Goal: Task Accomplishment & Management: Use online tool/utility

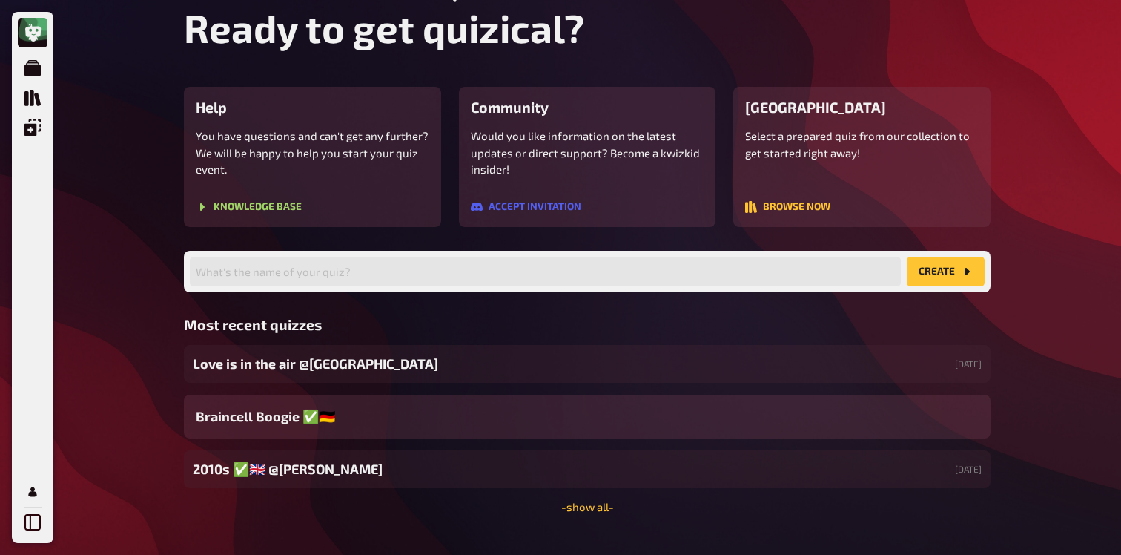
scroll to position [84, 0]
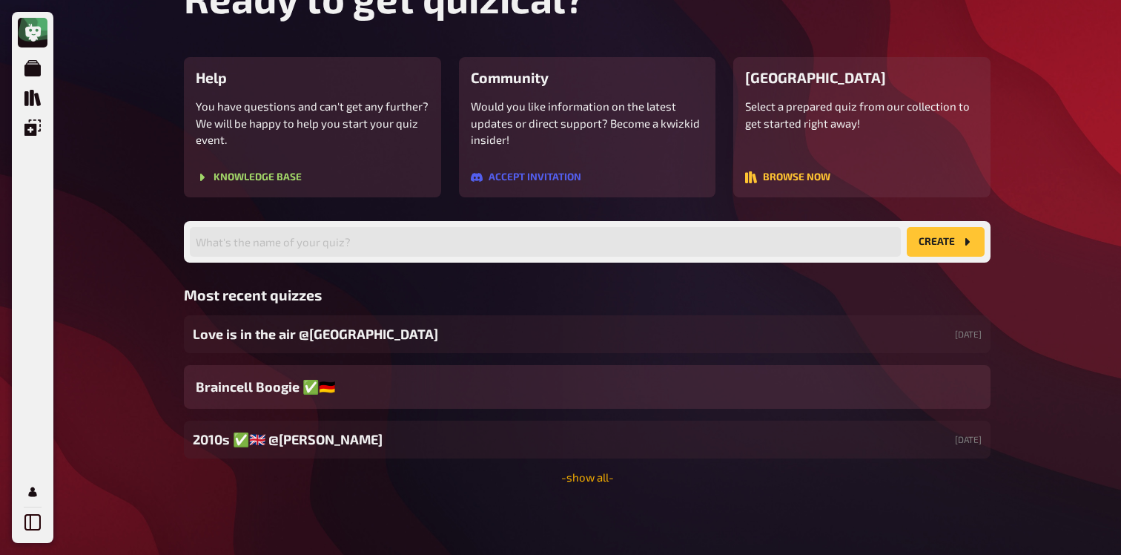
click at [592, 479] on link "- show all -" at bounding box center [587, 476] width 53 height 13
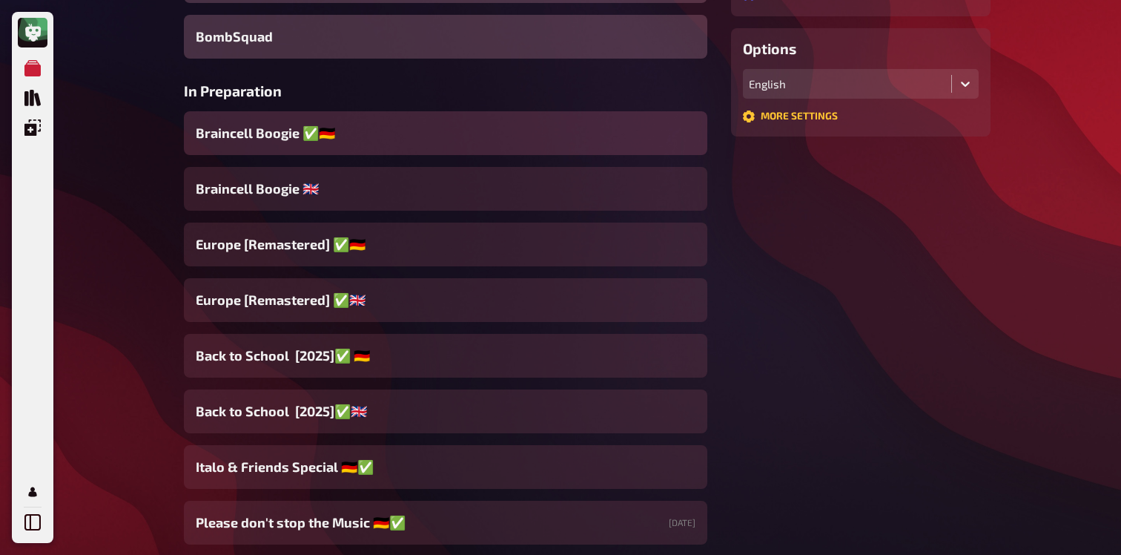
scroll to position [401, 0]
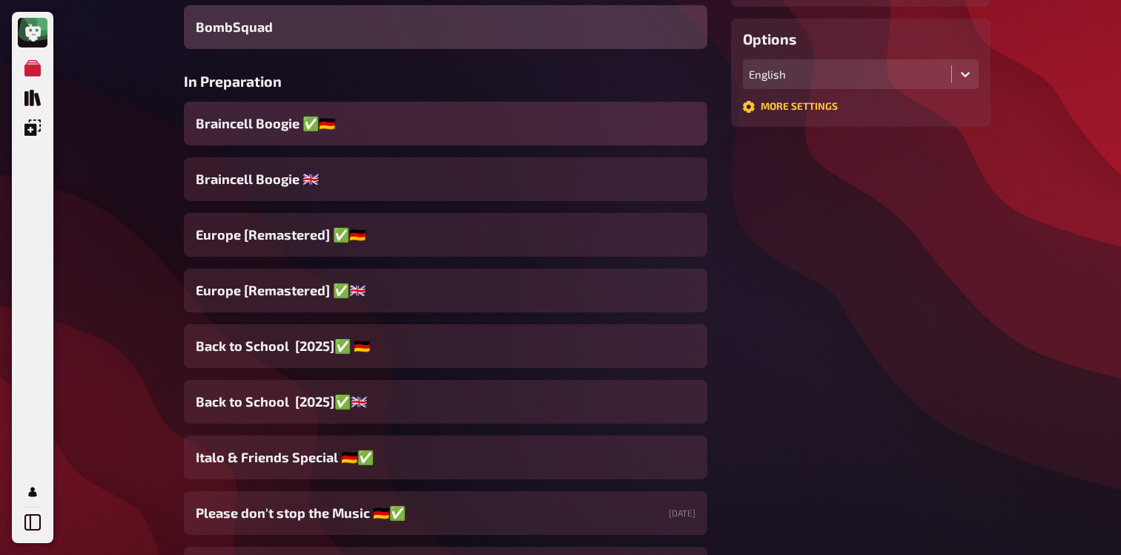
click at [238, 126] on span "Braincell Boogie ✅​🇩🇪" at bounding box center [265, 123] width 139 height 20
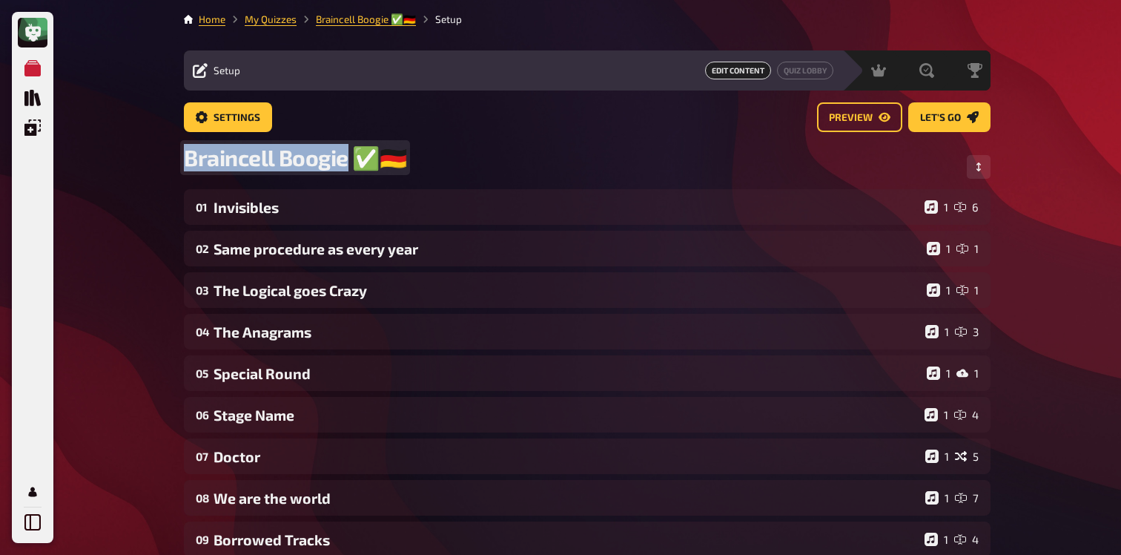
drag, startPoint x: 350, startPoint y: 160, endPoint x: 174, endPoint y: 160, distance: 175.7
click at [174, 160] on div "Home My Quizzes Braincell Boogie ✅​🇩🇪 Setup Setup Edit Content Quiz Lobby Hosti…" at bounding box center [587, 506] width 831 height 1012
copy span "Braincell Boogie"
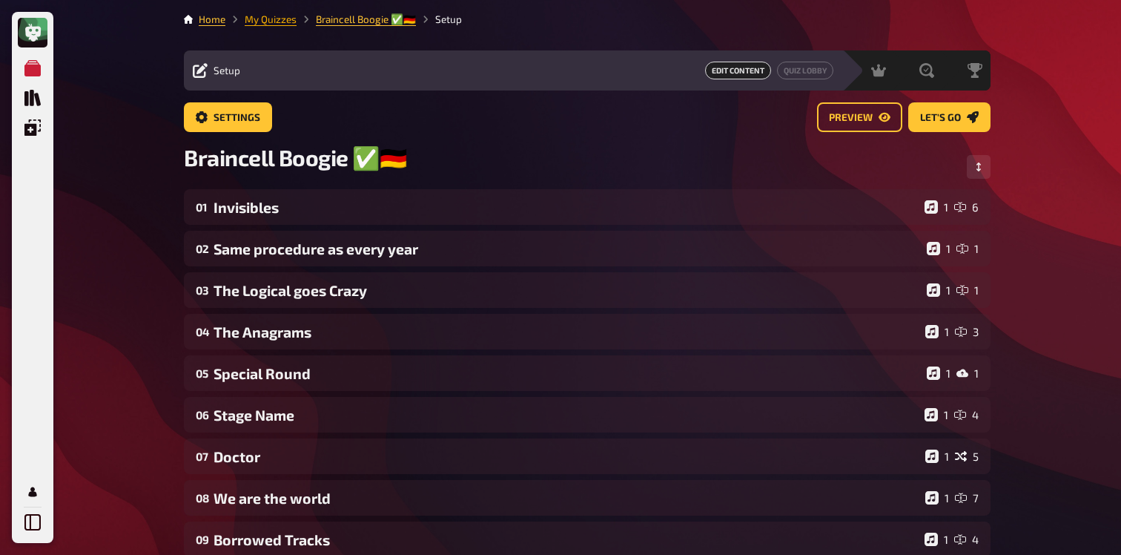
click at [274, 24] on link "My Quizzes" at bounding box center [271, 19] width 52 height 12
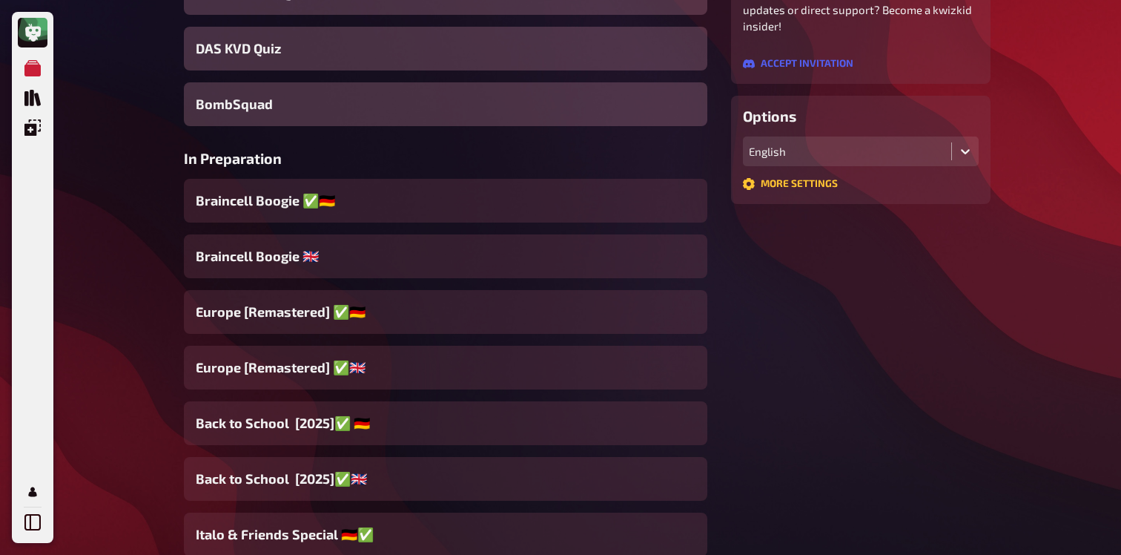
scroll to position [340, 0]
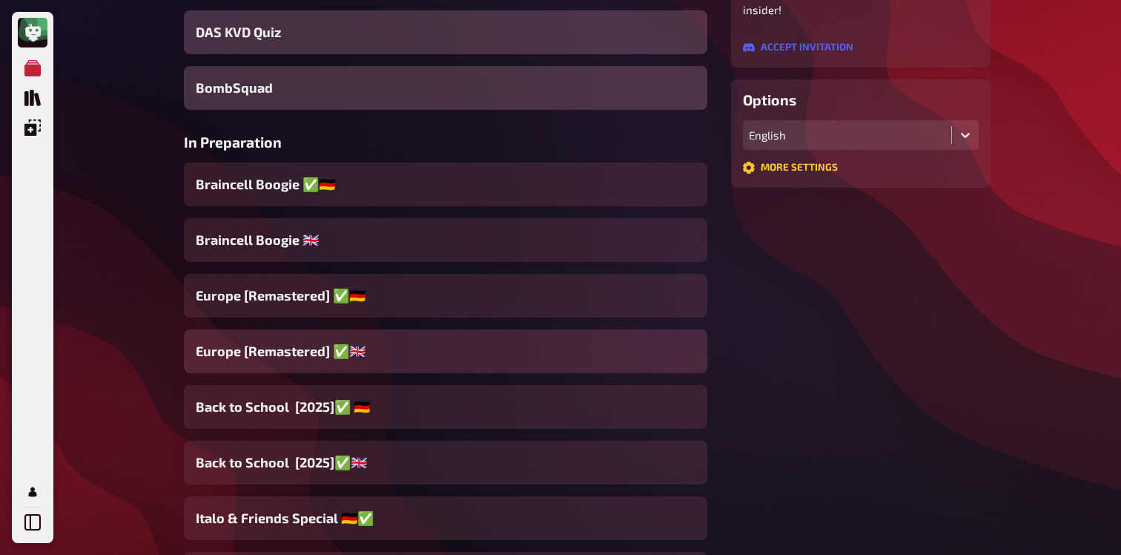
click at [273, 347] on span "Europe [Remastered] ✅​🇬🇧​" at bounding box center [281, 351] width 170 height 20
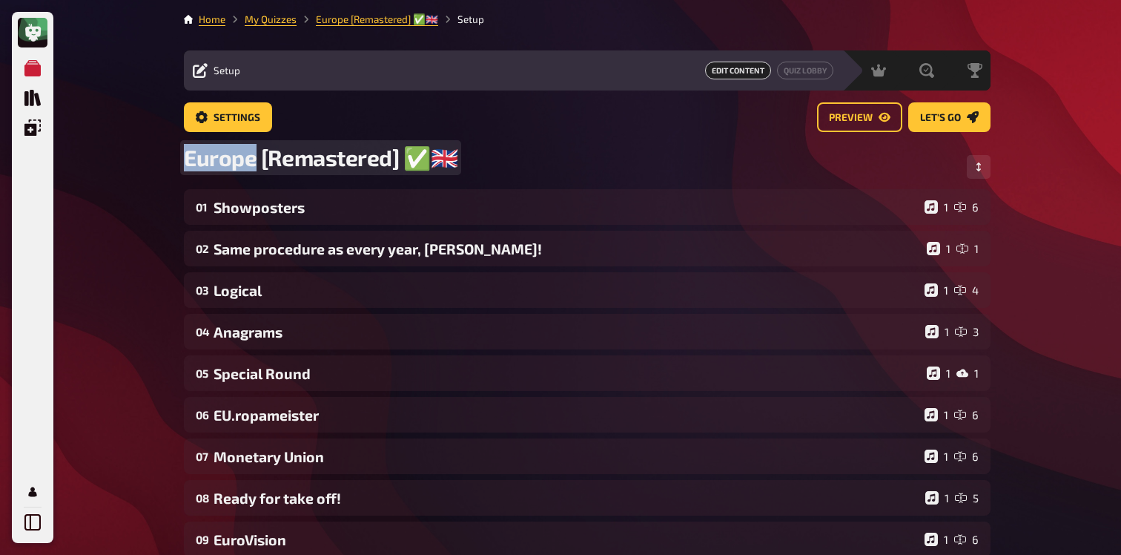
drag, startPoint x: 255, startPoint y: 159, endPoint x: 188, endPoint y: 159, distance: 66.7
click at [188, 159] on span "Europe [Remastered] ✅​🇬🇧​" at bounding box center [321, 157] width 274 height 27
copy span "Europe"
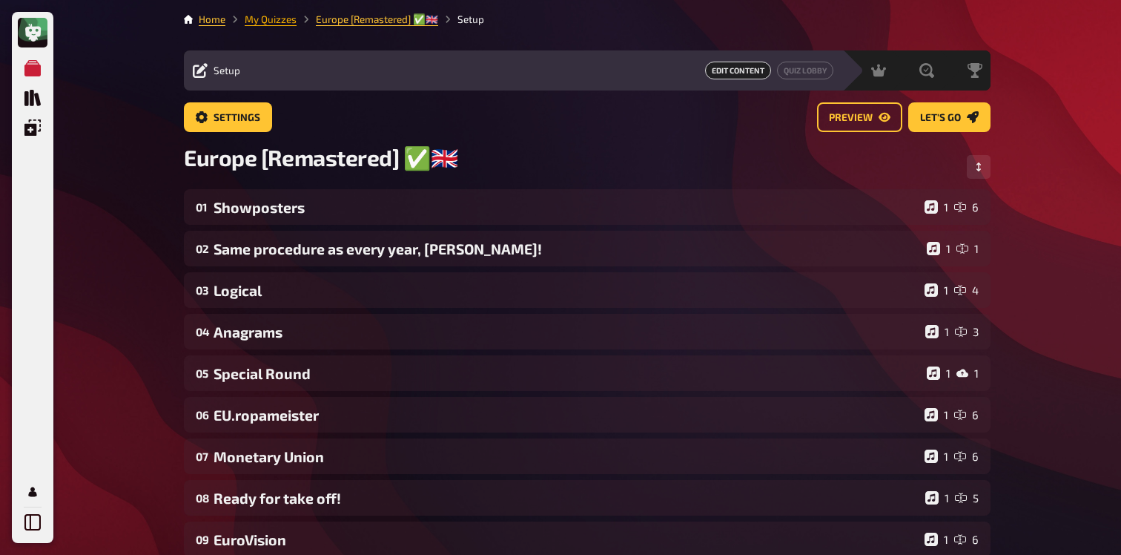
click at [265, 19] on link "My Quizzes" at bounding box center [271, 19] width 52 height 12
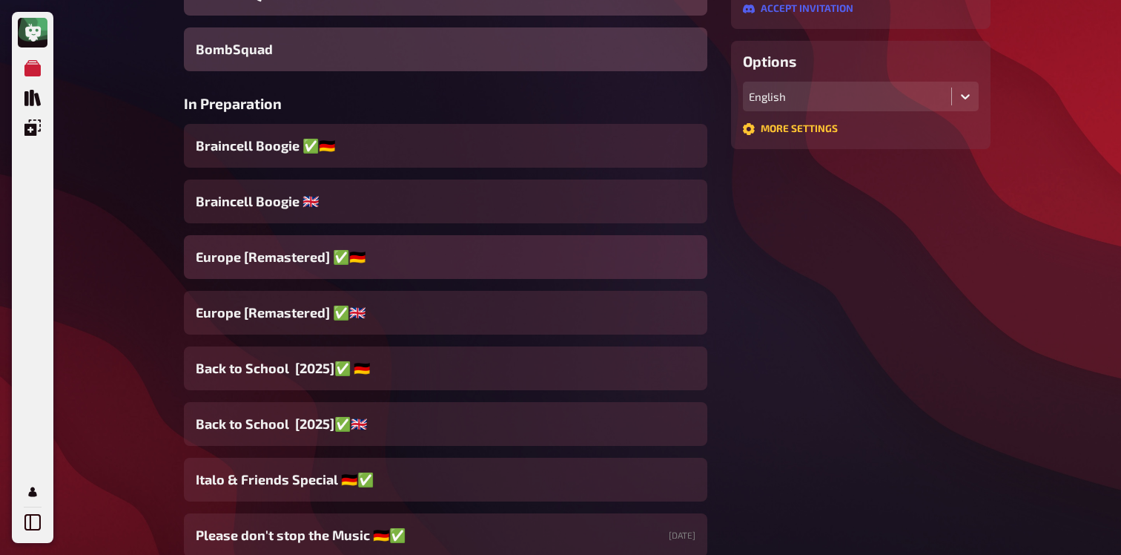
scroll to position [386, 0]
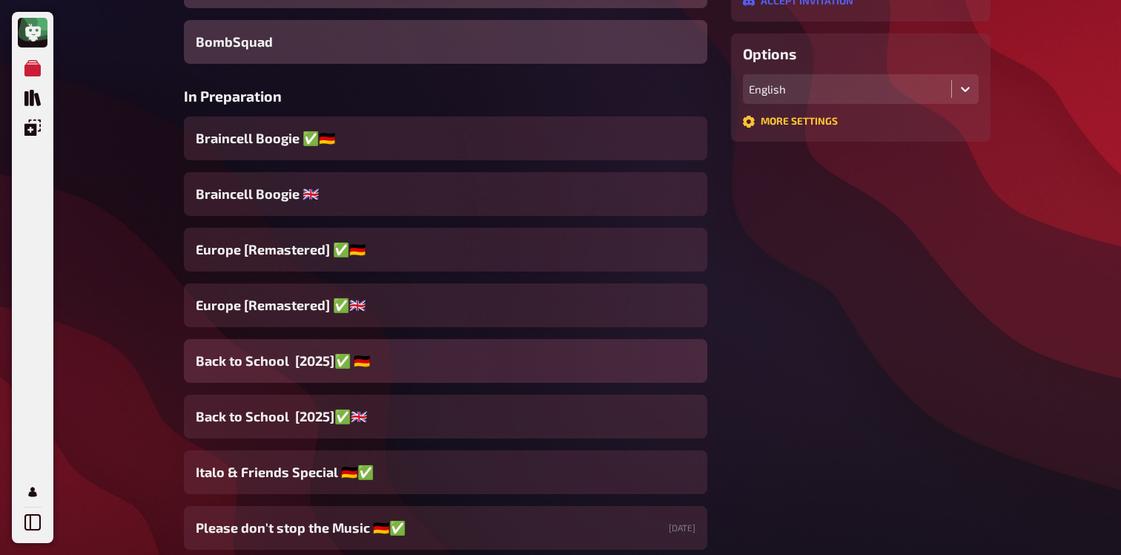
click at [262, 374] on div "Back to School [2025]✅ 🇩🇪" at bounding box center [446, 361] width 524 height 44
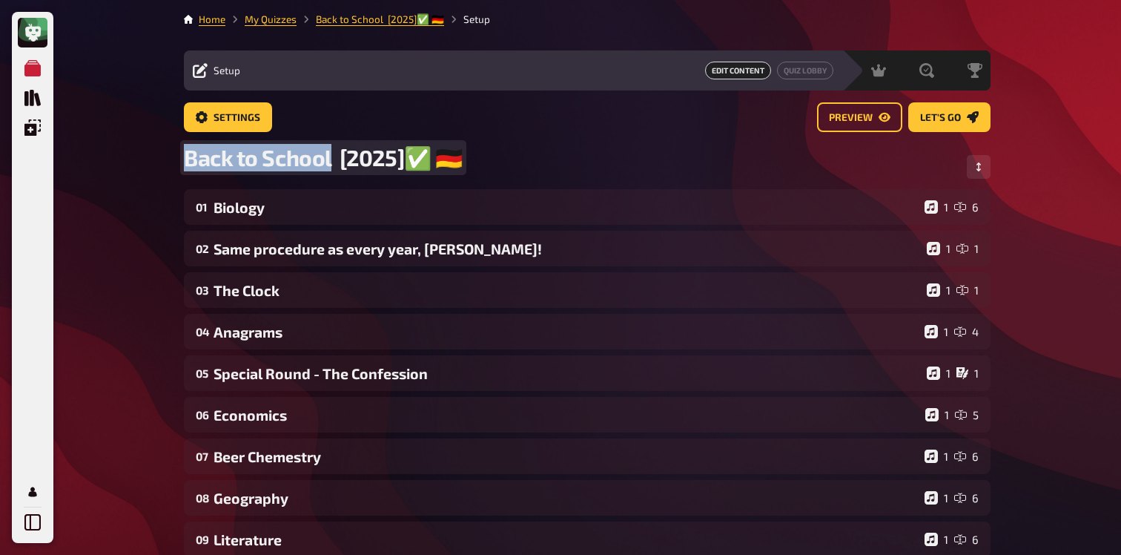
drag, startPoint x: 188, startPoint y: 153, endPoint x: 332, endPoint y: 153, distance: 144.6
click at [332, 153] on span "Back to School [2025]✅ 🇩🇪" at bounding box center [323, 157] width 279 height 27
copy span "Back to School"
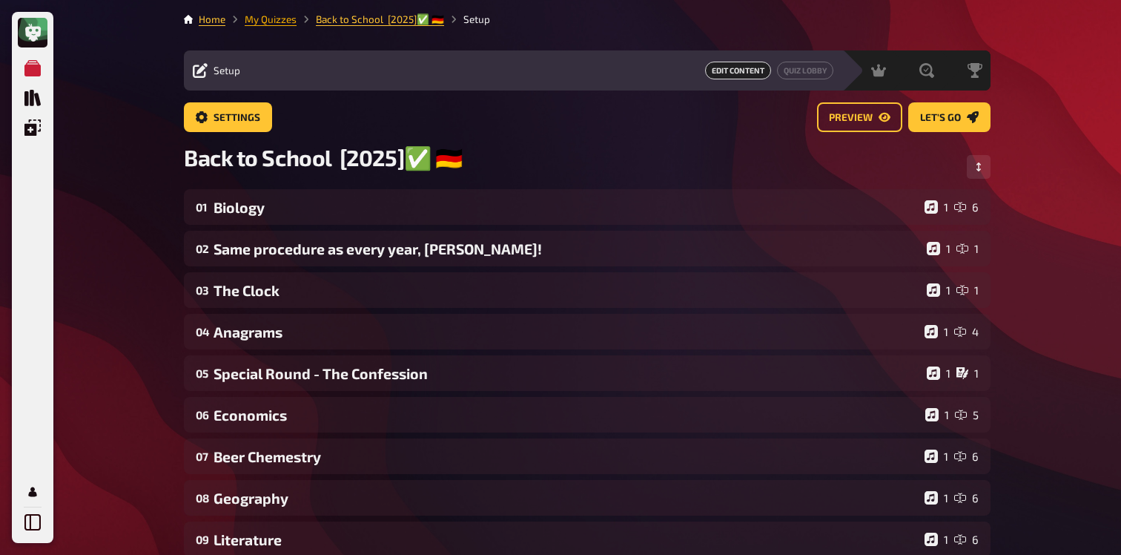
click at [271, 18] on link "My Quizzes" at bounding box center [271, 19] width 52 height 12
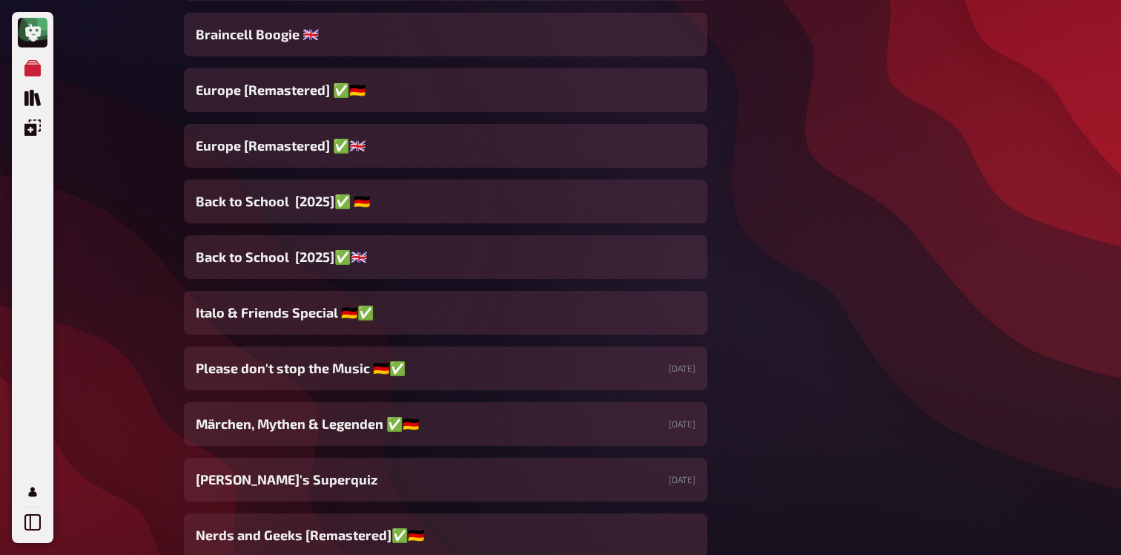
scroll to position [562, 0]
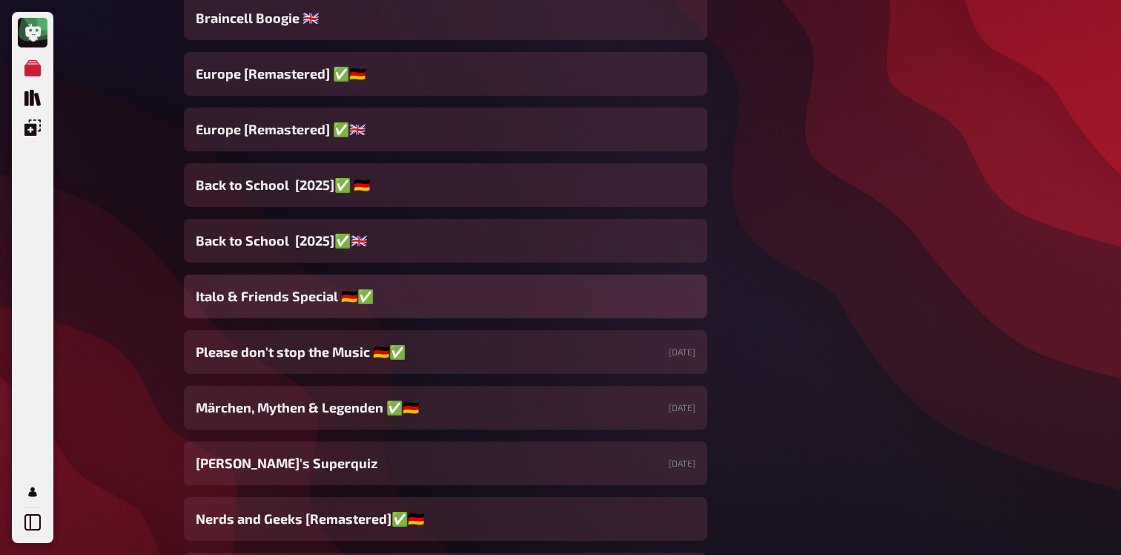
click at [276, 297] on span "Italo & Friends Special 🇩🇪✅" at bounding box center [285, 296] width 178 height 20
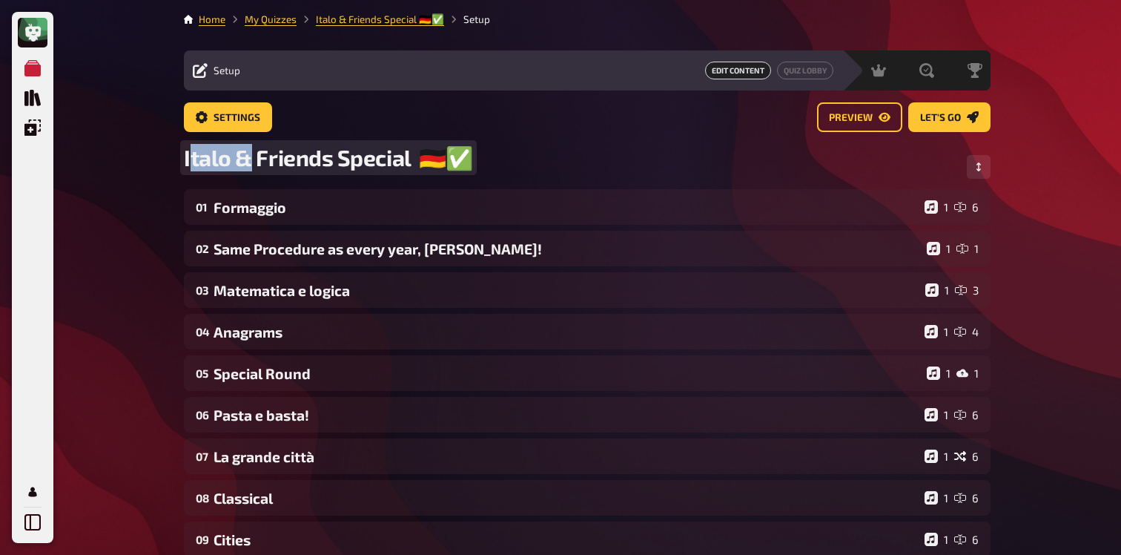
drag, startPoint x: 188, startPoint y: 160, endPoint x: 246, endPoint y: 160, distance: 58.6
click at [246, 160] on span "Italo & Friends Special 🇩🇪✅" at bounding box center [328, 157] width 289 height 27
drag, startPoint x: 412, startPoint y: 160, endPoint x: 181, endPoint y: 156, distance: 230.7
click at [180, 155] on div "Home My Quizzes Italo & Friends Special 🇩🇪✅ Setup Setup Edit Content Quiz Lobby…" at bounding box center [587, 506] width 831 height 1012
copy span "Italo & Friends Special"
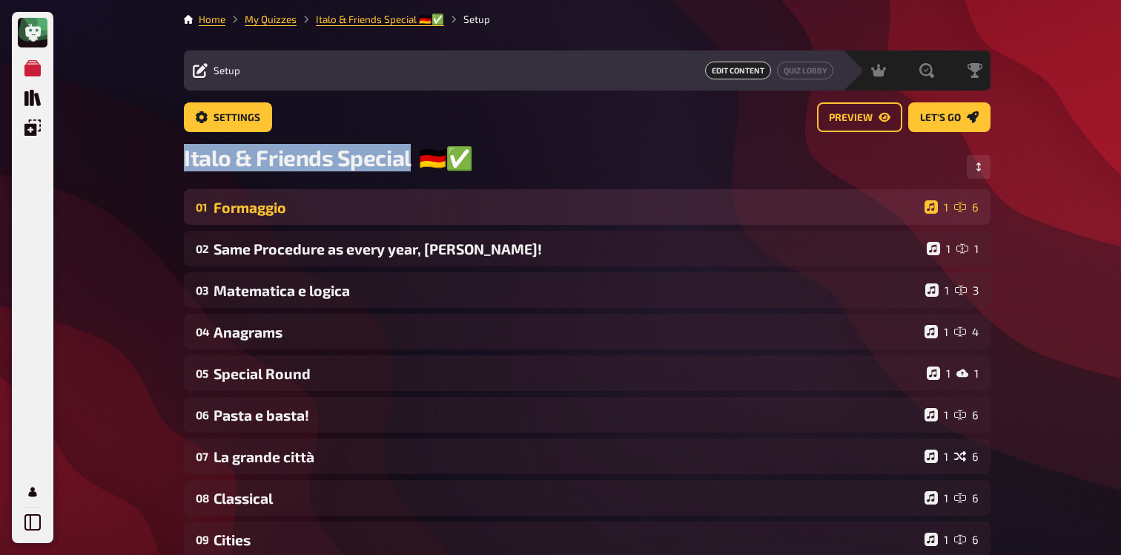
click at [285, 205] on div "Formaggio" at bounding box center [566, 207] width 705 height 17
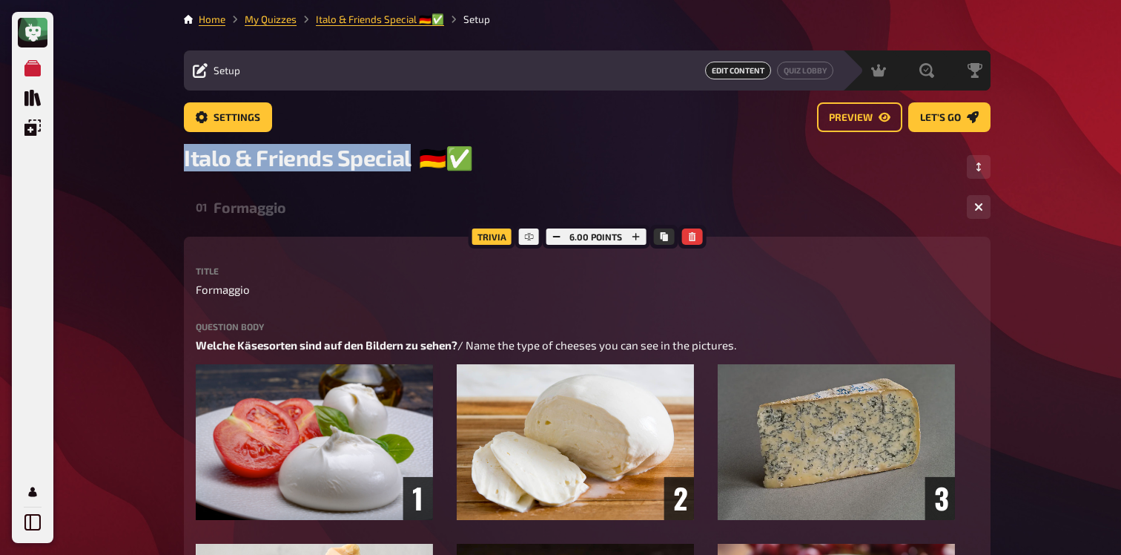
click at [285, 205] on div "Formaggio" at bounding box center [585, 207] width 742 height 17
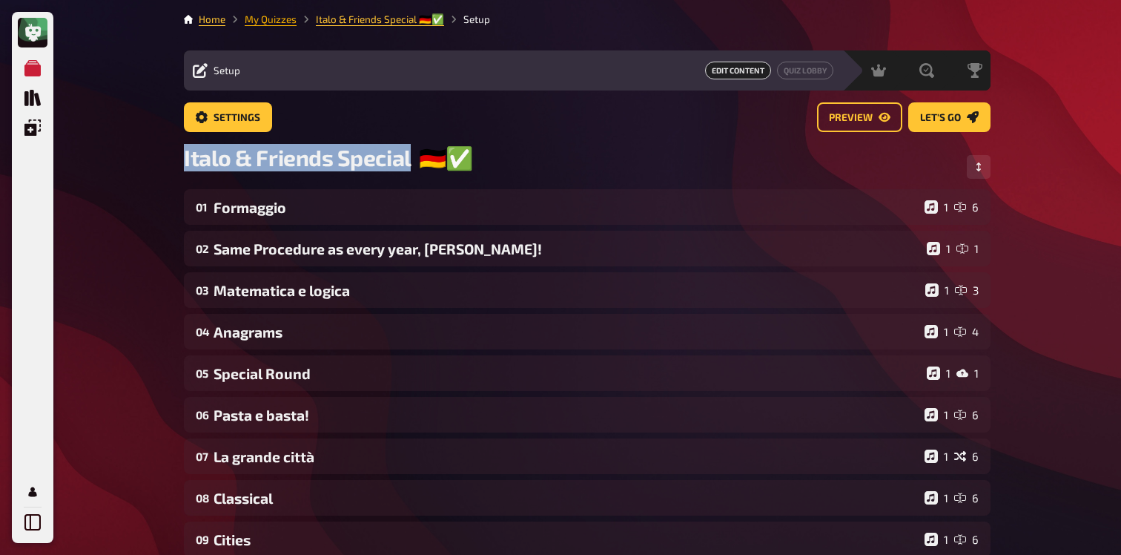
click at [280, 19] on link "My Quizzes" at bounding box center [271, 19] width 52 height 12
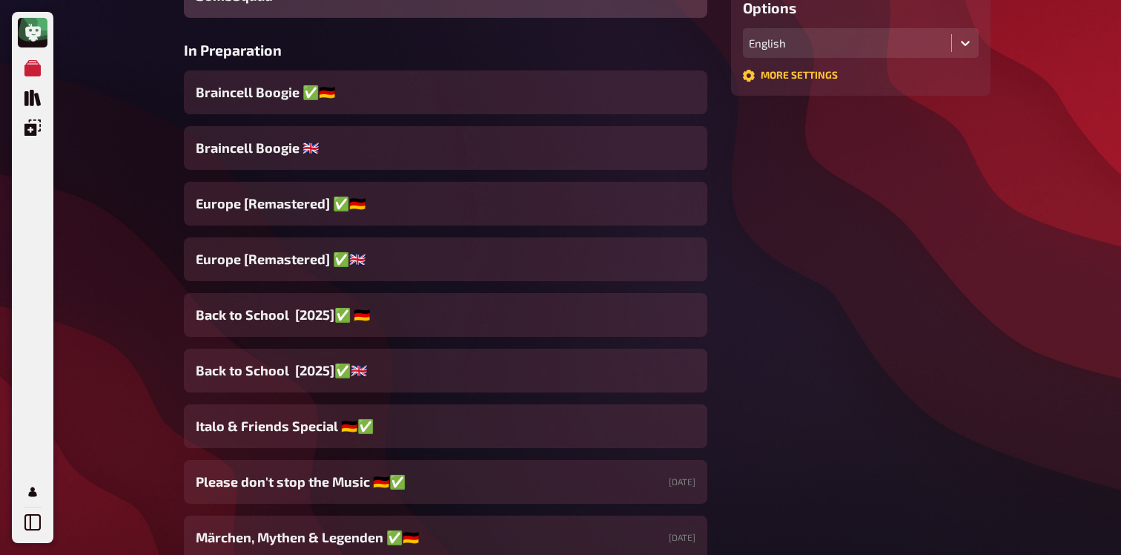
scroll to position [483, 0]
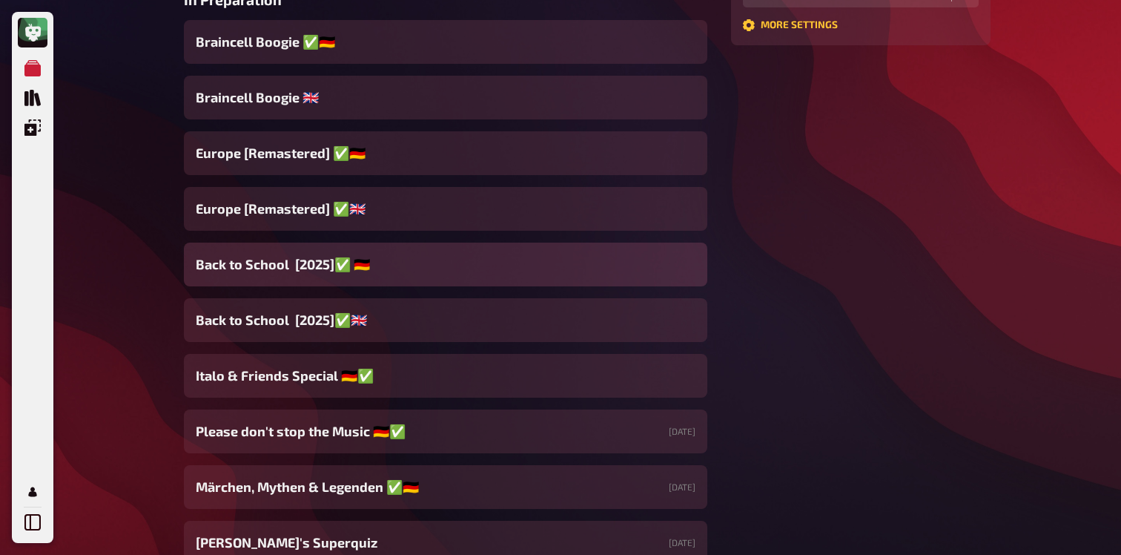
click at [326, 251] on div "Back to School [2025]✅ 🇩🇪" at bounding box center [446, 264] width 524 height 44
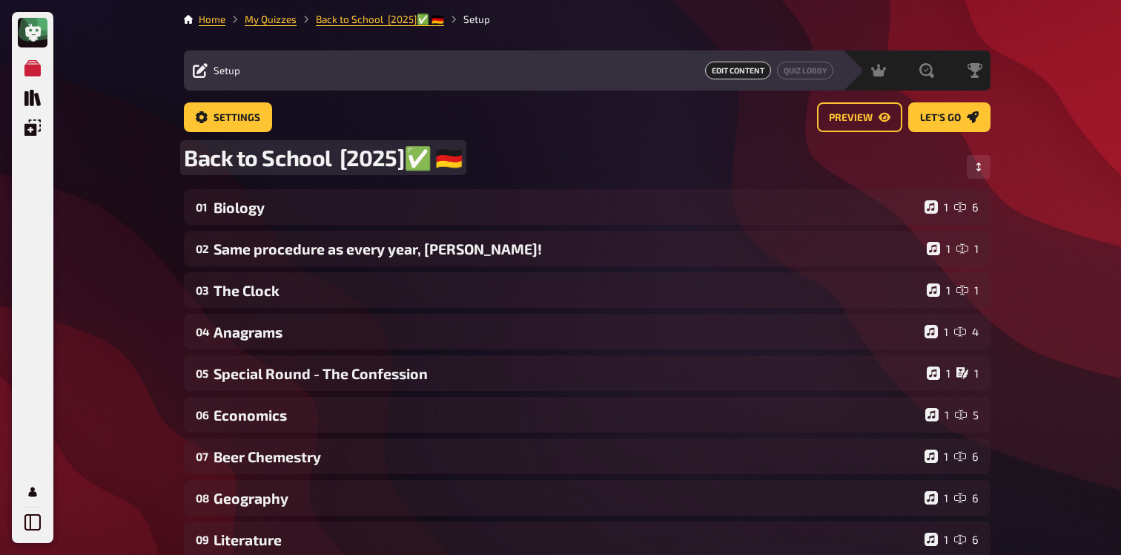
drag, startPoint x: 332, startPoint y: 155, endPoint x: 141, endPoint y: 155, distance: 191.3
click at [140, 155] on div "My Quizzes Quiz Library Overlays Profile Home My Quizzes Back to School [2025]✅…" at bounding box center [560, 506] width 1121 height 1012
click at [188, 158] on span "Back to School [2025]✅ 🇩🇪" at bounding box center [323, 157] width 279 height 27
drag, startPoint x: 188, startPoint y: 158, endPoint x: 295, endPoint y: 159, distance: 106.8
click at [295, 159] on span "Back to School [2025]✅ 🇩🇪" at bounding box center [323, 157] width 279 height 27
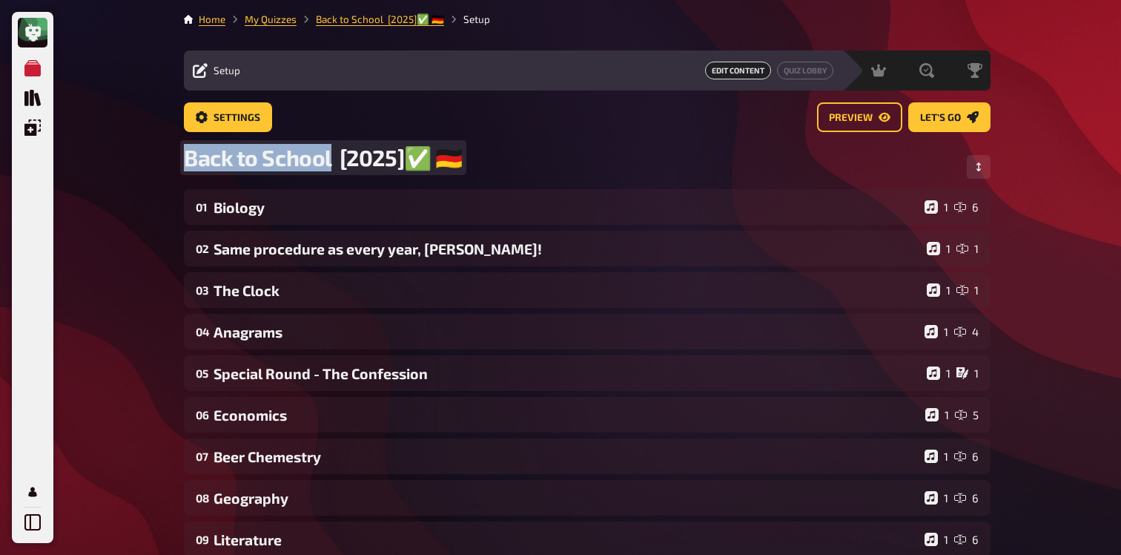
copy span "Back to School"
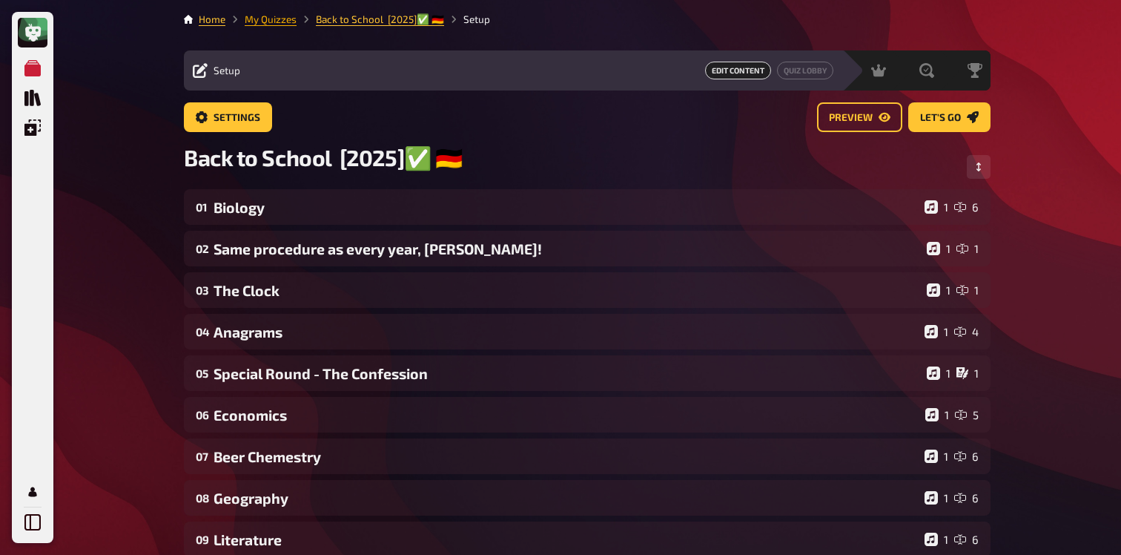
click at [252, 19] on link "My Quizzes" at bounding box center [271, 19] width 52 height 12
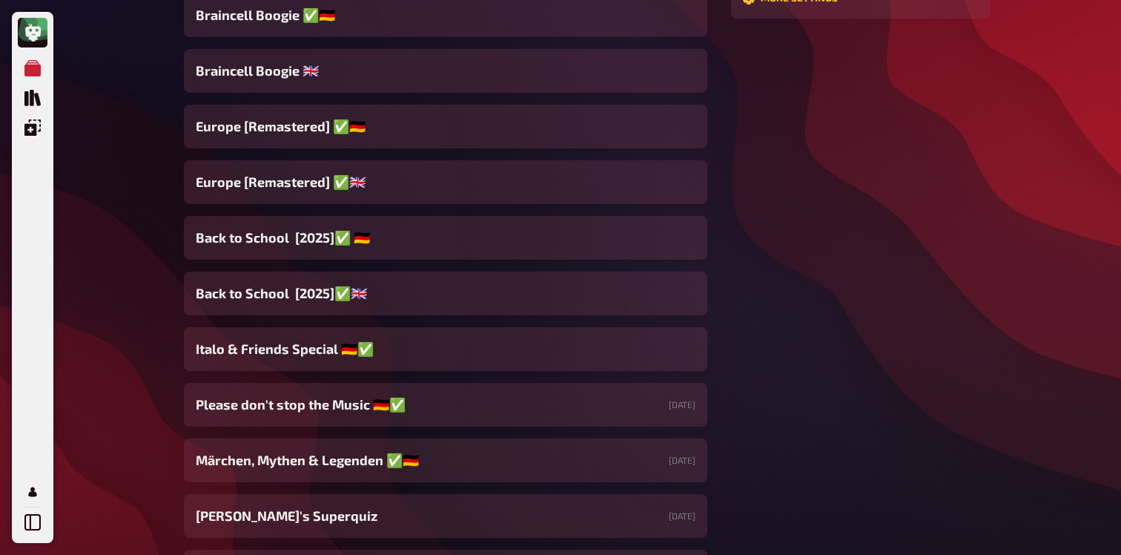
scroll to position [511, 0]
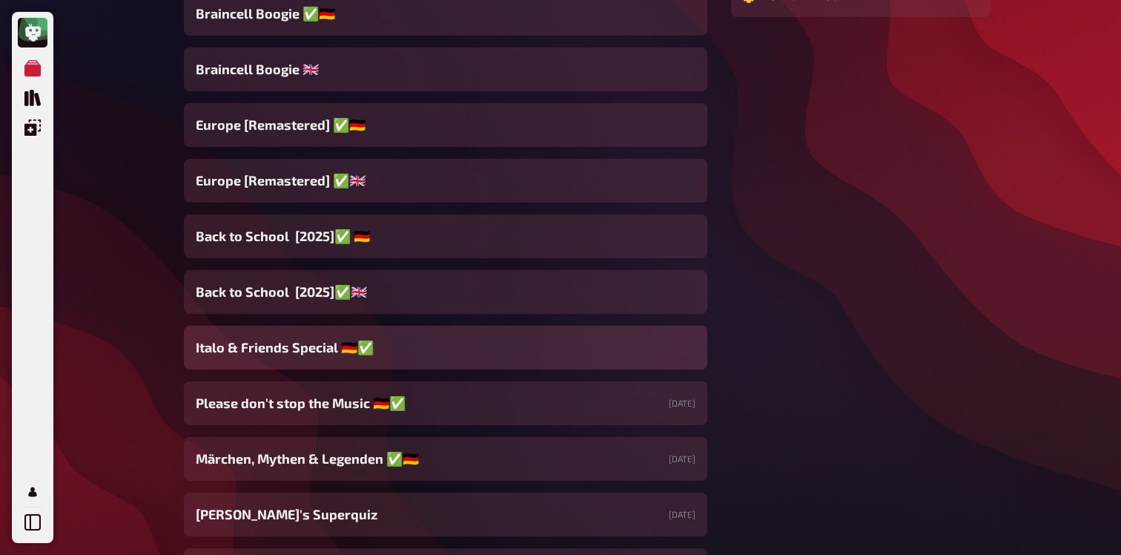
click at [285, 341] on span "Italo & Friends Special 🇩🇪✅" at bounding box center [285, 347] width 178 height 20
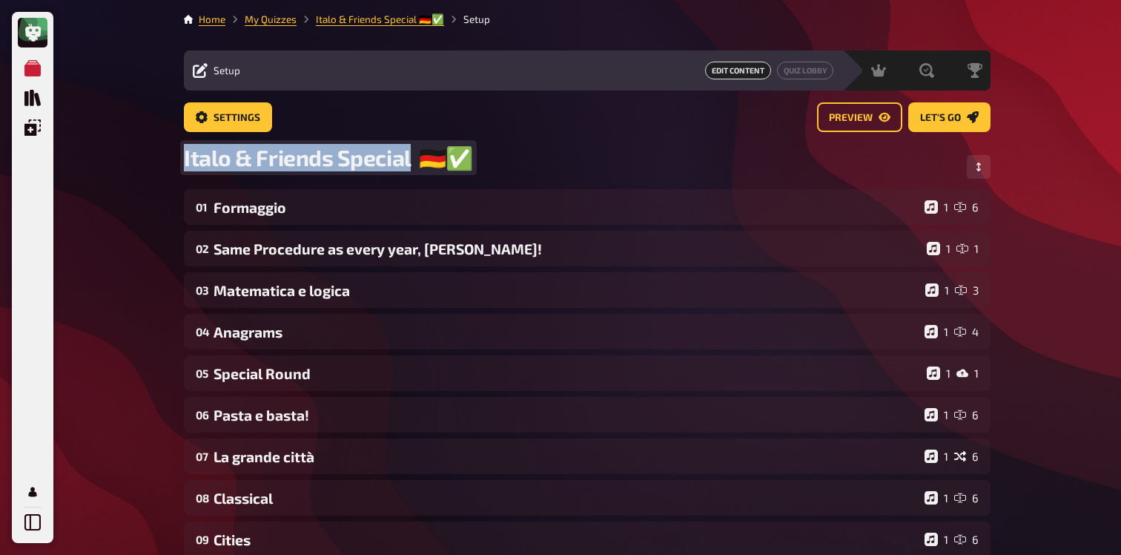
drag, startPoint x: 411, startPoint y: 159, endPoint x: 181, endPoint y: 157, distance: 229.9
click at [181, 156] on div "Home My Quizzes Italo & Friends Special 🇩🇪✅ Setup Setup Edit Content Quiz Lobby…" at bounding box center [587, 506] width 831 height 1012
copy span "Italo & Friends Special"
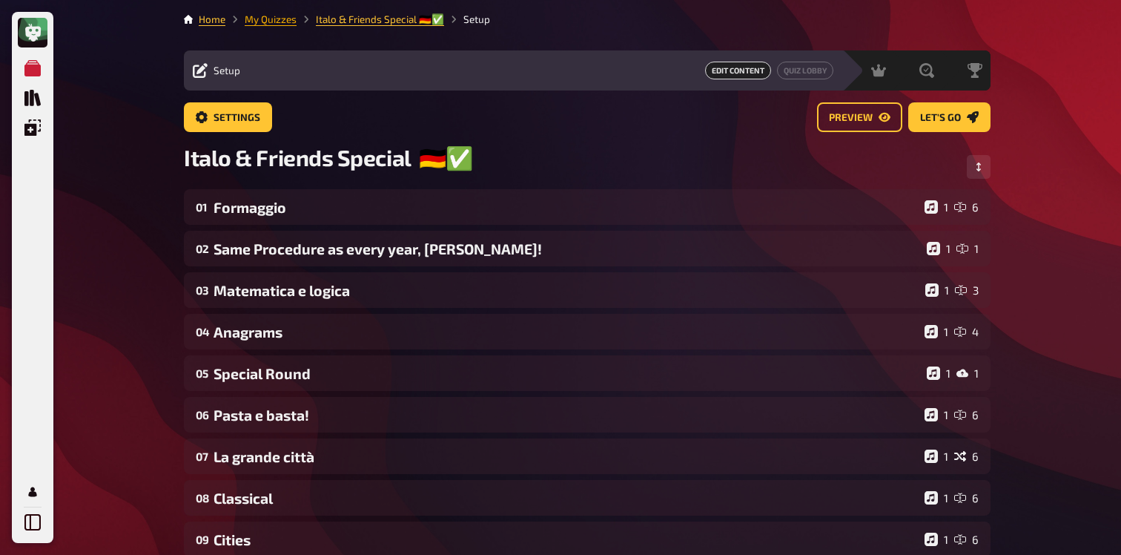
click at [280, 13] on link "My Quizzes" at bounding box center [271, 19] width 52 height 12
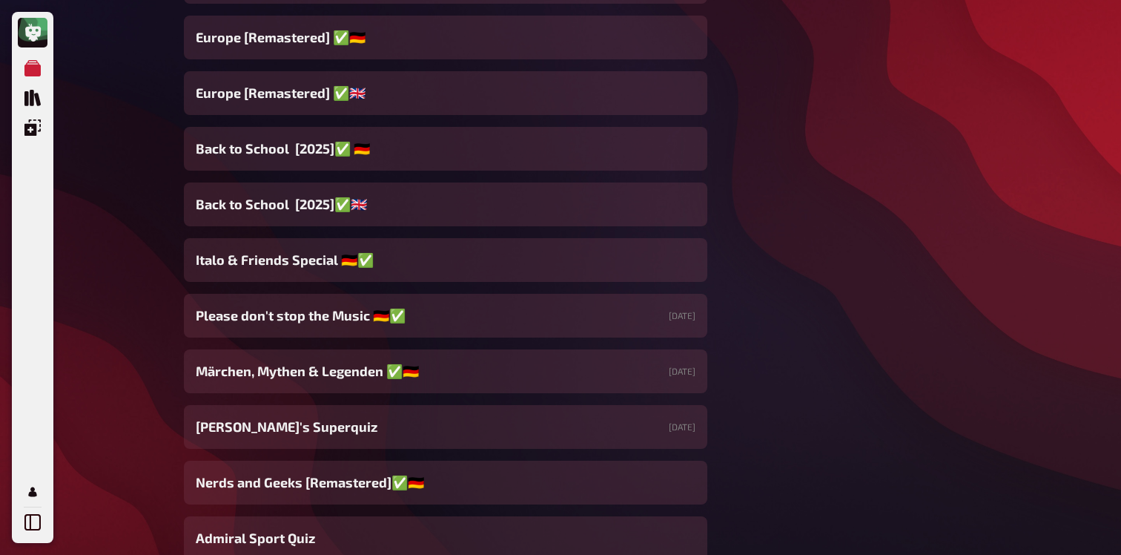
scroll to position [623, 0]
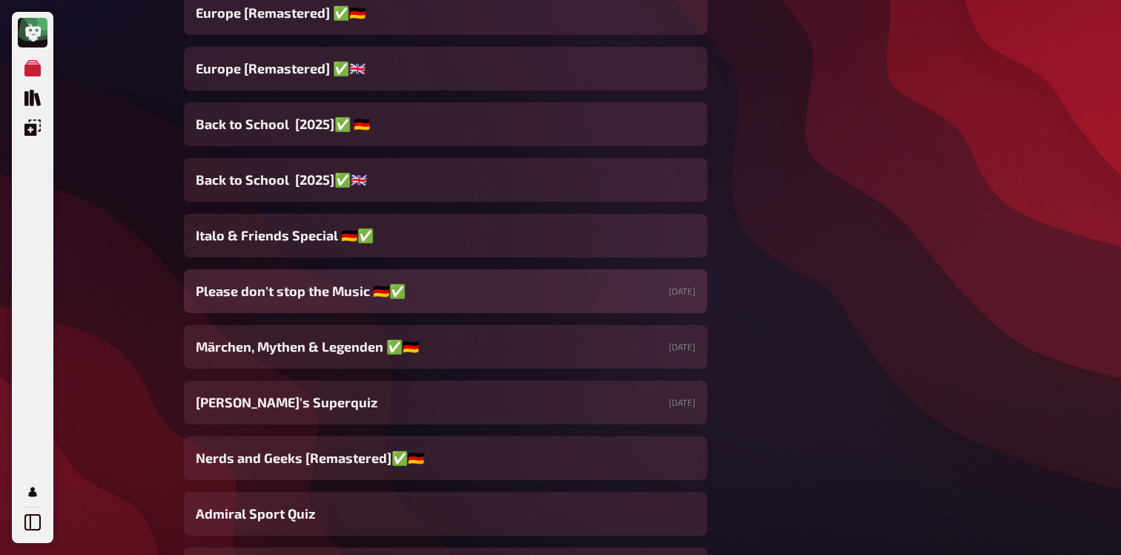
click at [324, 306] on div "Please don't stop the Music 🇩🇪✅ [DATE]" at bounding box center [446, 291] width 524 height 44
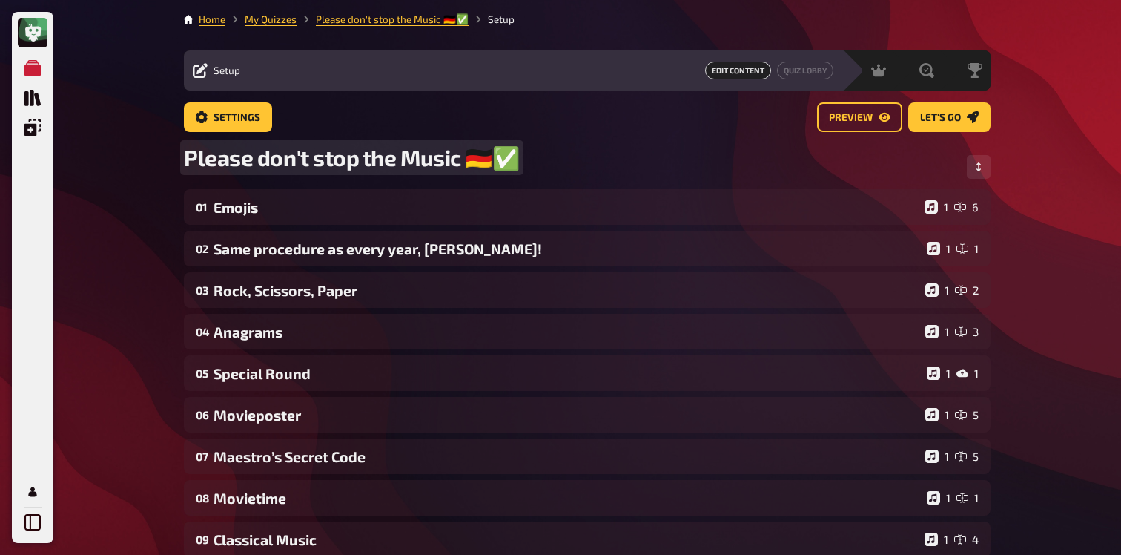
drag, startPoint x: 463, startPoint y: 153, endPoint x: 185, endPoint y: 152, distance: 278.1
click at [185, 152] on span "Please don't stop the Music 🇩🇪✅" at bounding box center [352, 157] width 336 height 27
click at [187, 154] on span "Please don't stop the Music 🇩🇪✅" at bounding box center [352, 157] width 336 height 27
click at [187, 157] on span "Please don't stop the Music 🇩🇪✅" at bounding box center [352, 157] width 336 height 27
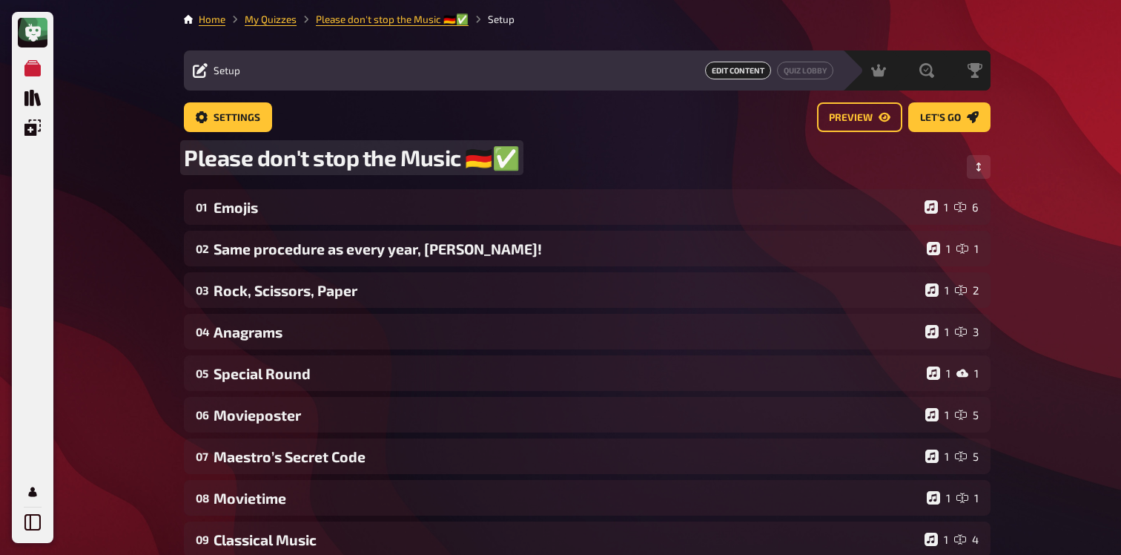
click at [446, 164] on span "Please don't stop the Music 🇩🇪✅" at bounding box center [352, 157] width 336 height 27
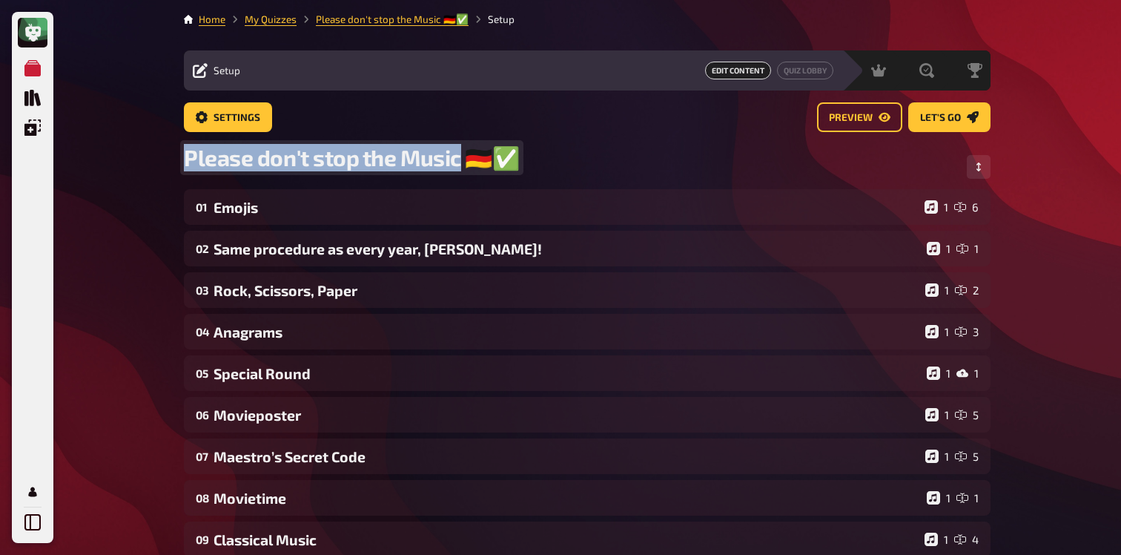
drag, startPoint x: 461, startPoint y: 162, endPoint x: 188, endPoint y: 148, distance: 274.0
click at [188, 148] on span "Please don't stop the Music 🇩🇪✅" at bounding box center [352, 157] width 336 height 27
copy span "Please don't stop the Music"
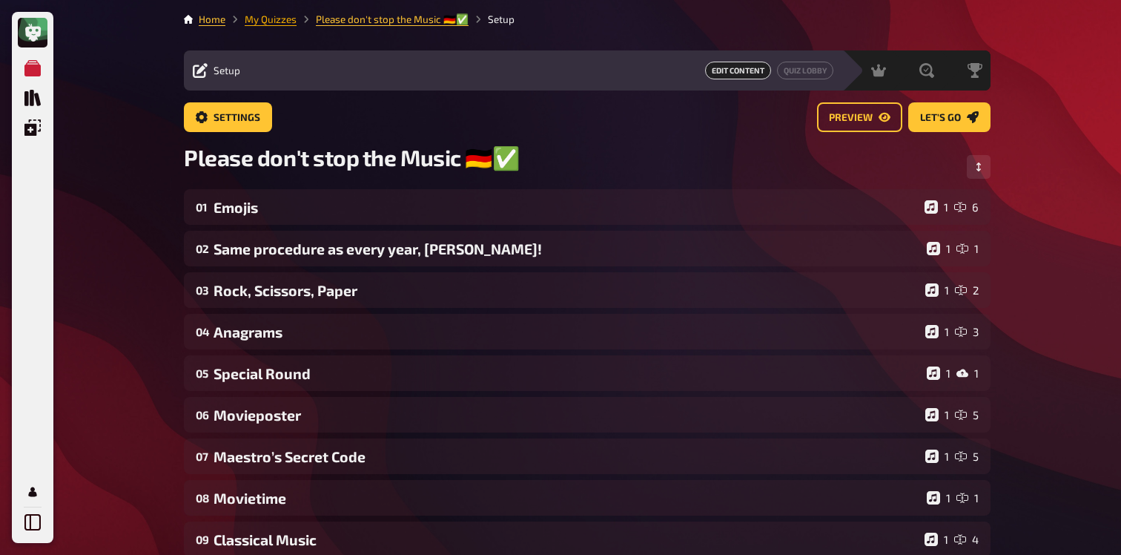
click at [288, 17] on link "My Quizzes" at bounding box center [271, 19] width 52 height 12
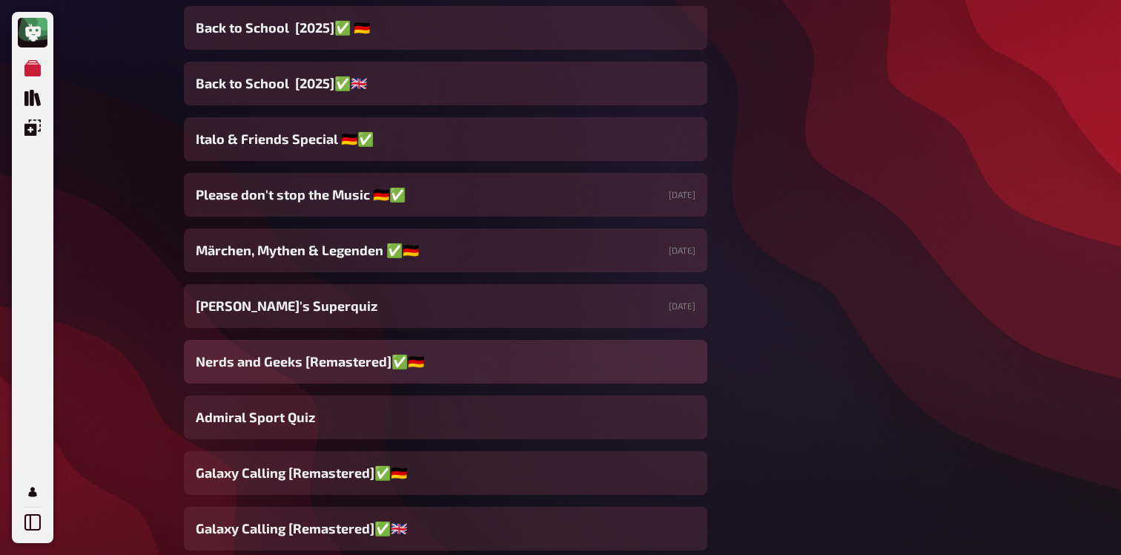
scroll to position [727, 0]
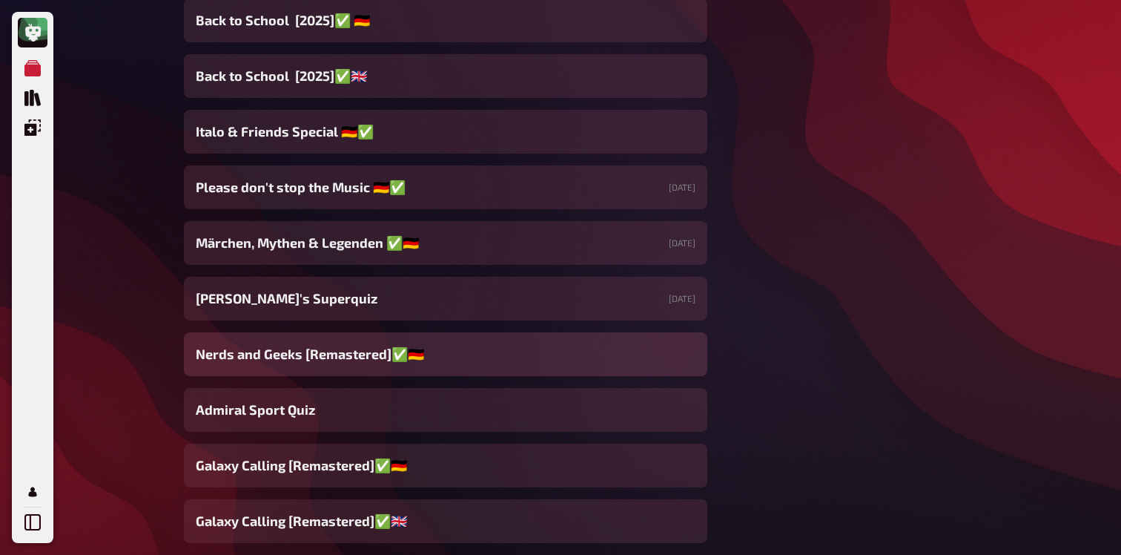
click at [329, 365] on div "Nerds and Geeks [Remastered]✅​🇩🇪" at bounding box center [446, 354] width 524 height 44
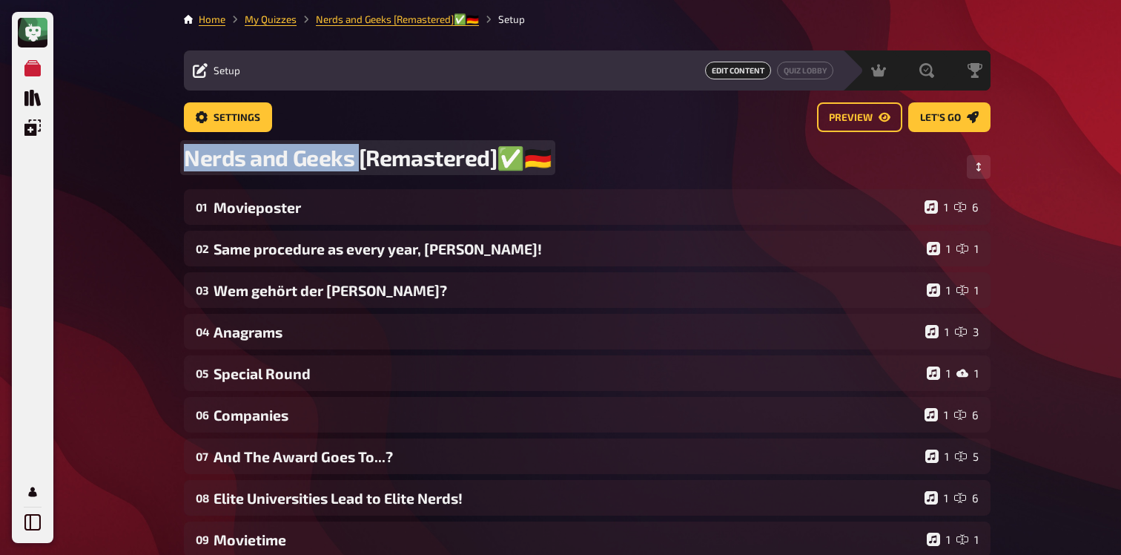
drag, startPoint x: 360, startPoint y: 159, endPoint x: 154, endPoint y: 151, distance: 205.5
click at [153, 151] on div "My Quizzes Quiz Library Overlays Profile Home My Quizzes Nerds and Geeks [Remas…" at bounding box center [560, 506] width 1121 height 1012
copy span "Nerds and Geeks"
